Goal: Task Accomplishment & Management: Use online tool/utility

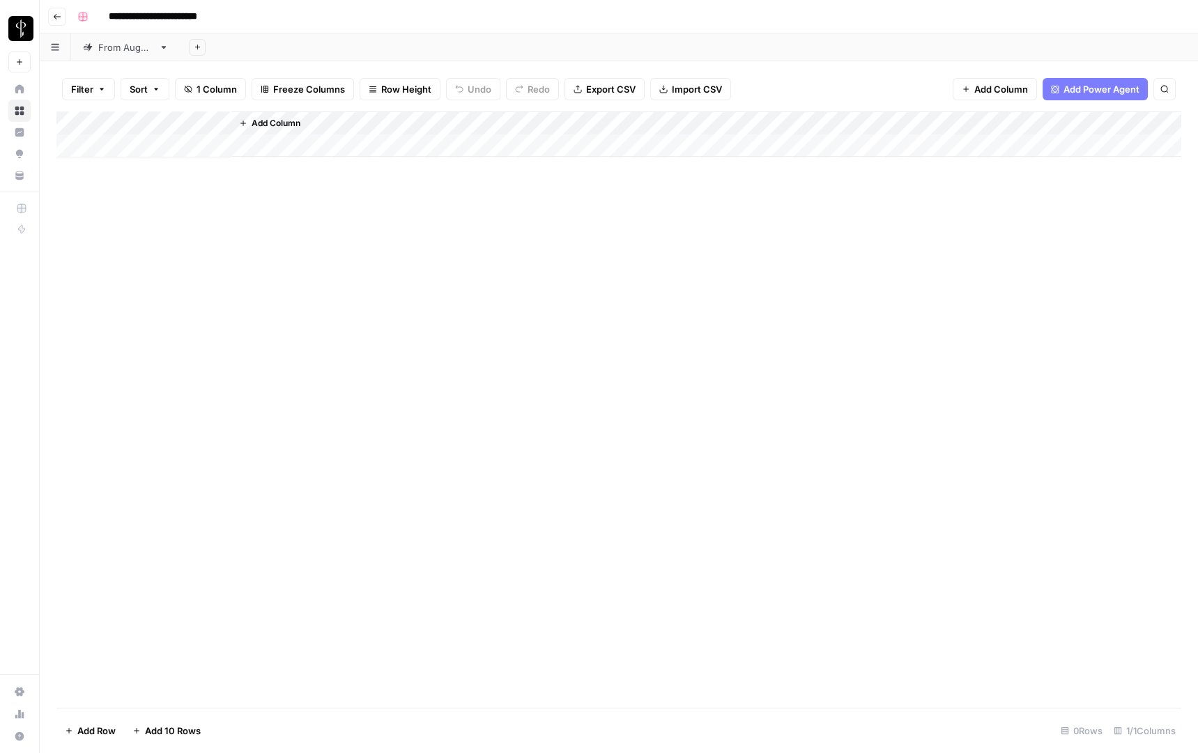
click at [129, 54] on link "From [DATE]" at bounding box center [125, 47] width 109 height 28
click at [148, 148] on div "Add Column" at bounding box center [618, 410] width 1125 height 597
click at [148, 666] on div "Add Column" at bounding box center [618, 410] width 1125 height 597
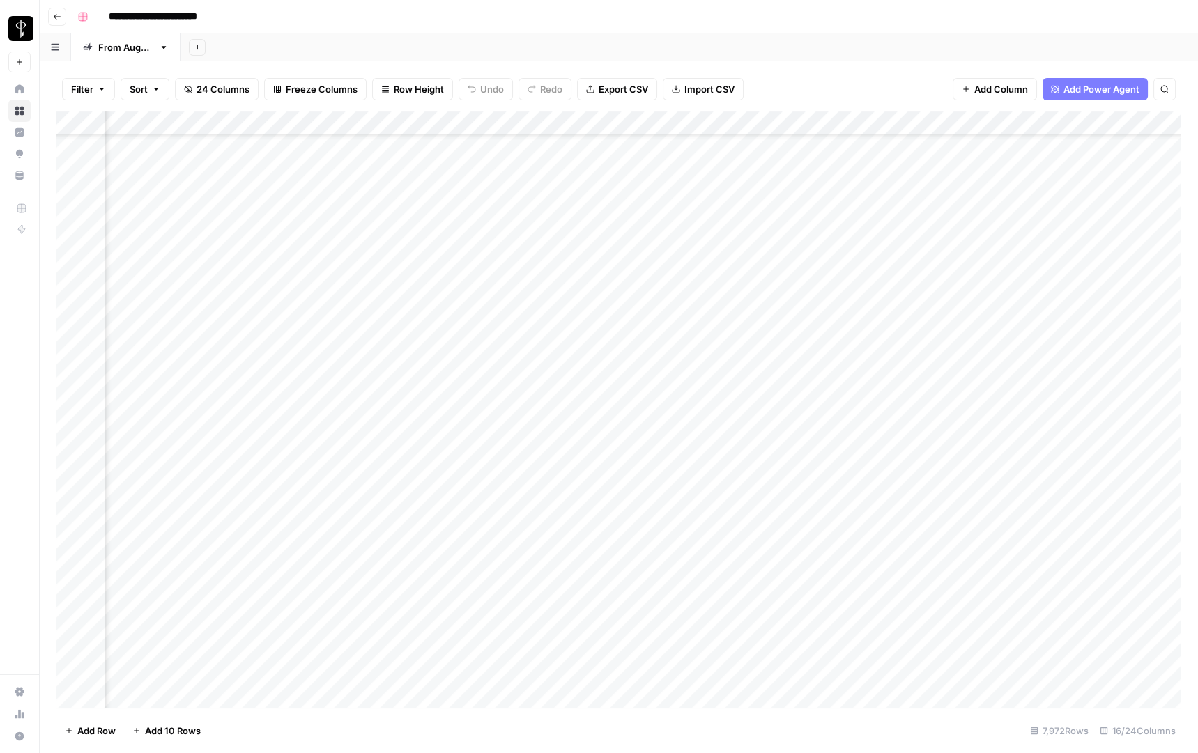
click at [948, 675] on div "Add Column" at bounding box center [618, 410] width 1125 height 597
click at [950, 674] on div "Add Column" at bounding box center [618, 410] width 1125 height 597
click at [777, 676] on div "Add Column" at bounding box center [618, 410] width 1125 height 597
click at [856, 676] on div "Add Column" at bounding box center [618, 410] width 1125 height 597
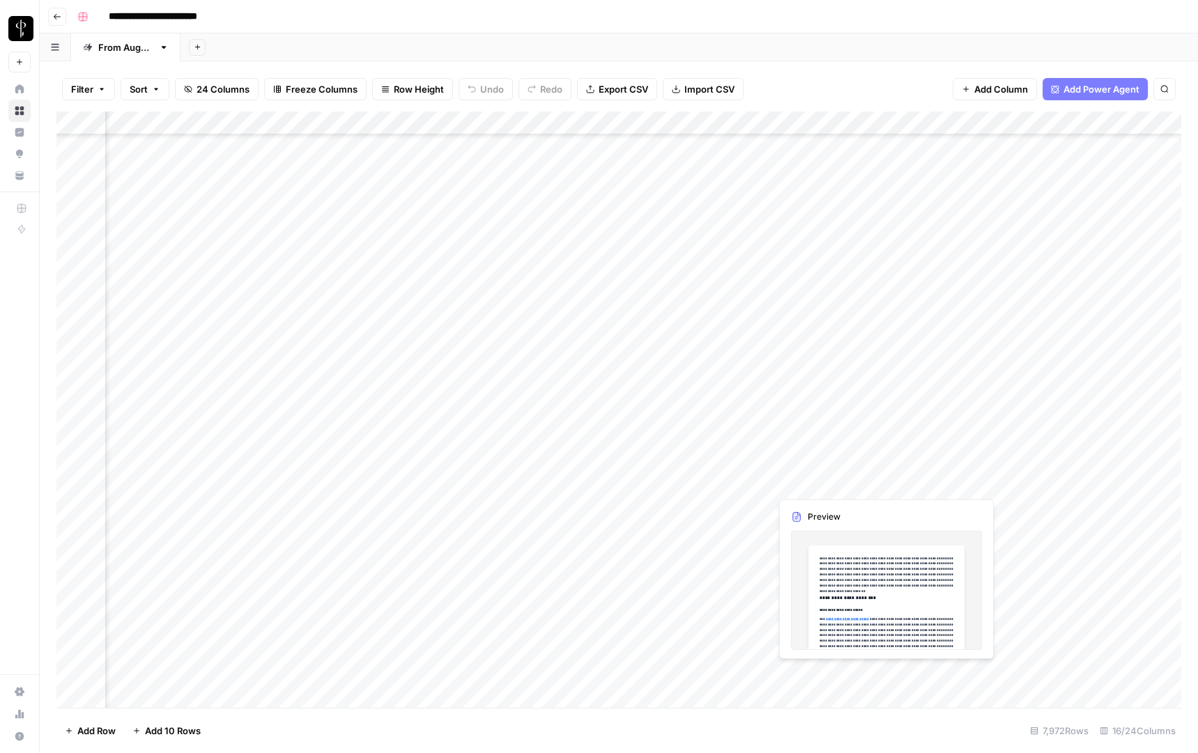
click at [877, 674] on div "Add Column" at bounding box center [618, 410] width 1125 height 597
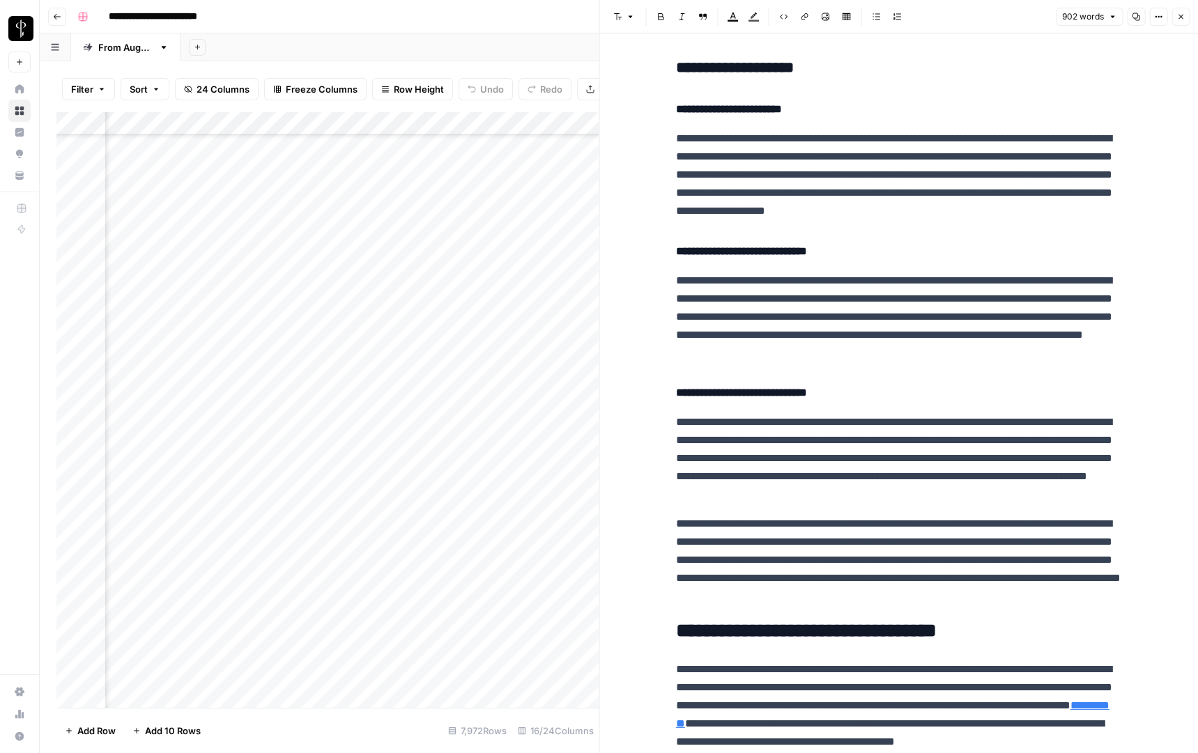
scroll to position [1227, 0]
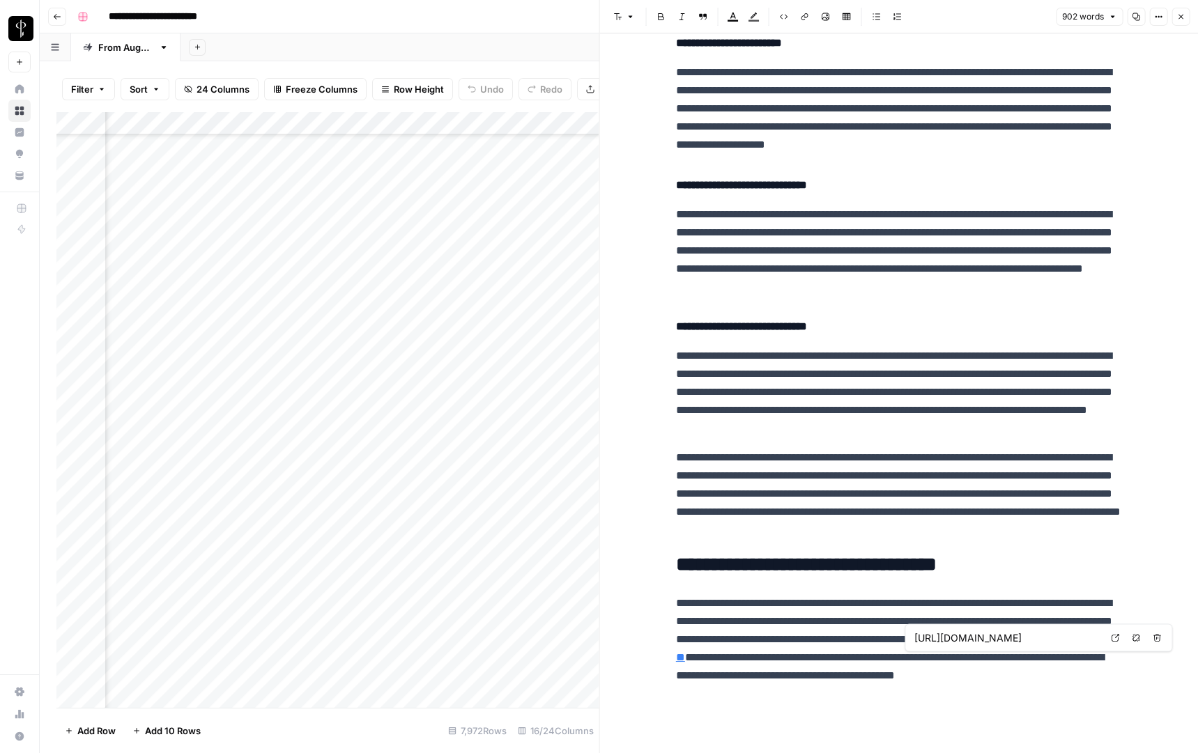
click at [941, 659] on link "**********" at bounding box center [892, 648] width 433 height 29
click at [1181, 17] on icon "button" at bounding box center [1180, 17] width 8 height 8
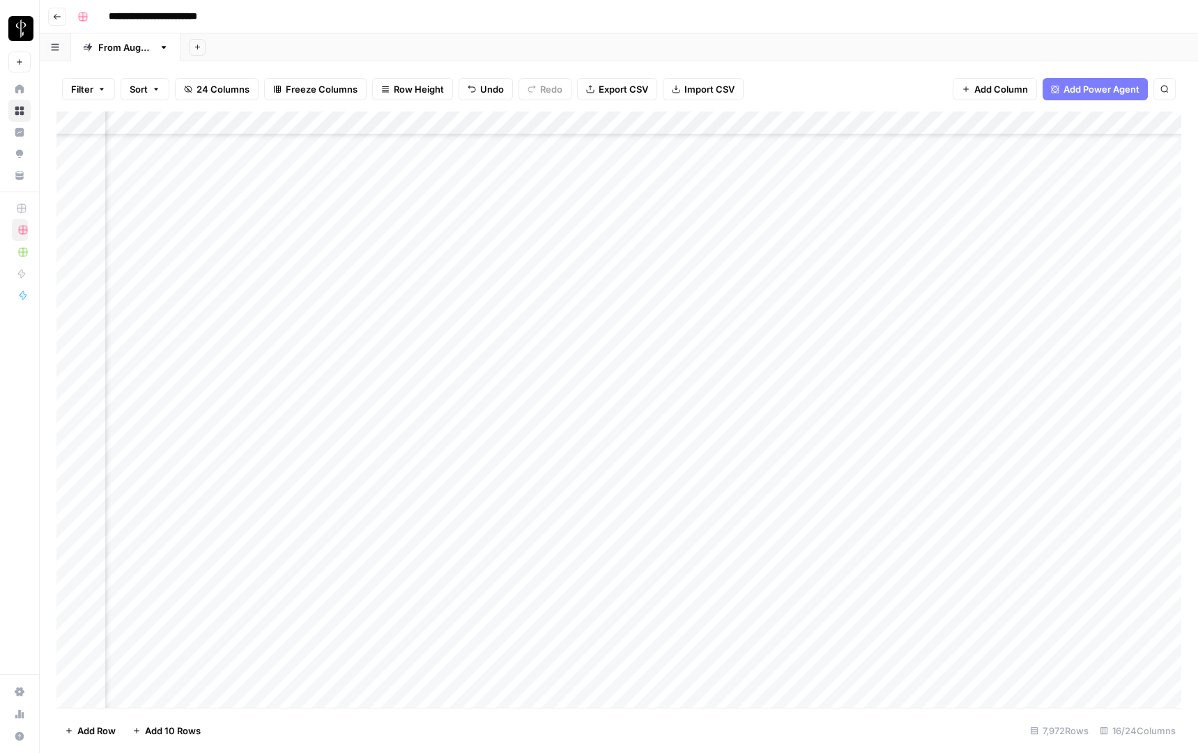
scroll to position [188339, 1047]
click at [834, 673] on div "Add Column" at bounding box center [618, 410] width 1125 height 597
